Goal: Navigation & Orientation: Find specific page/section

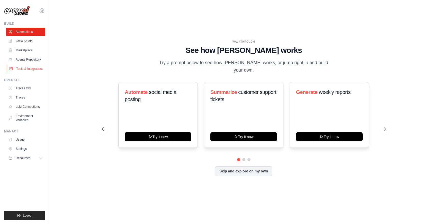
click at [24, 70] on link "Tools & Integrations" at bounding box center [26, 69] width 39 height 8
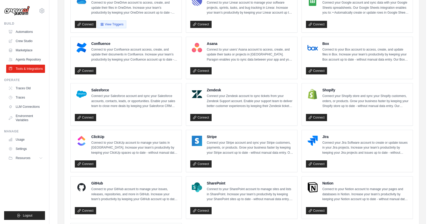
scroll to position [180, 0]
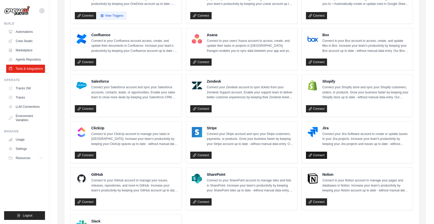
click at [321, 157] on link "Connect" at bounding box center [316, 155] width 21 height 7
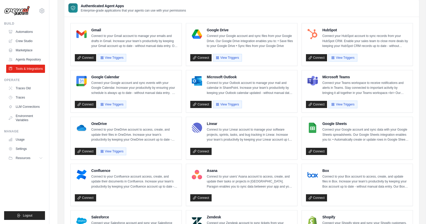
scroll to position [33, 0]
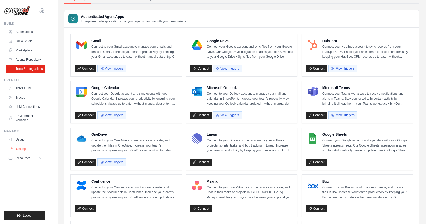
click at [24, 151] on link "Settings" at bounding box center [26, 149] width 39 height 8
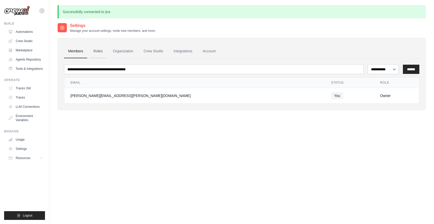
click at [96, 49] on link "Roles" at bounding box center [97, 51] width 17 height 14
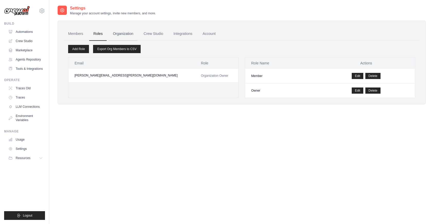
click at [124, 35] on link "Organization" at bounding box center [123, 34] width 29 height 14
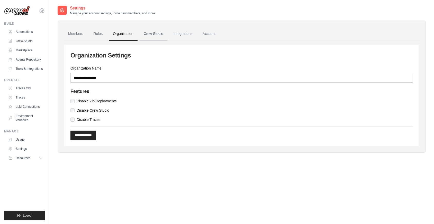
click at [155, 34] on link "Crew Studio" at bounding box center [154, 34] width 28 height 14
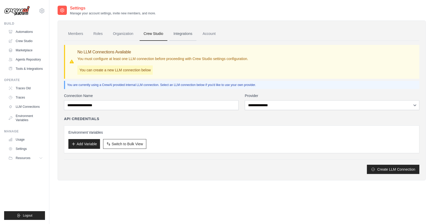
click at [177, 31] on link "Integrations" at bounding box center [182, 34] width 27 height 14
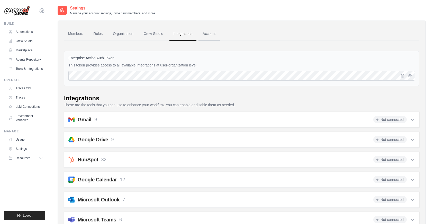
click at [205, 31] on link "Account" at bounding box center [208, 34] width 21 height 14
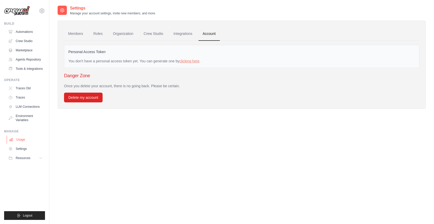
click at [23, 140] on link "Usage" at bounding box center [26, 140] width 39 height 8
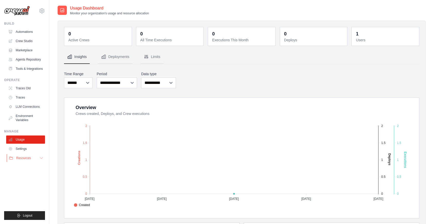
click at [21, 156] on button "Resources" at bounding box center [26, 158] width 39 height 8
click at [23, 165] on link "Documentation" at bounding box center [28, 167] width 36 height 7
